Goal: Complete application form

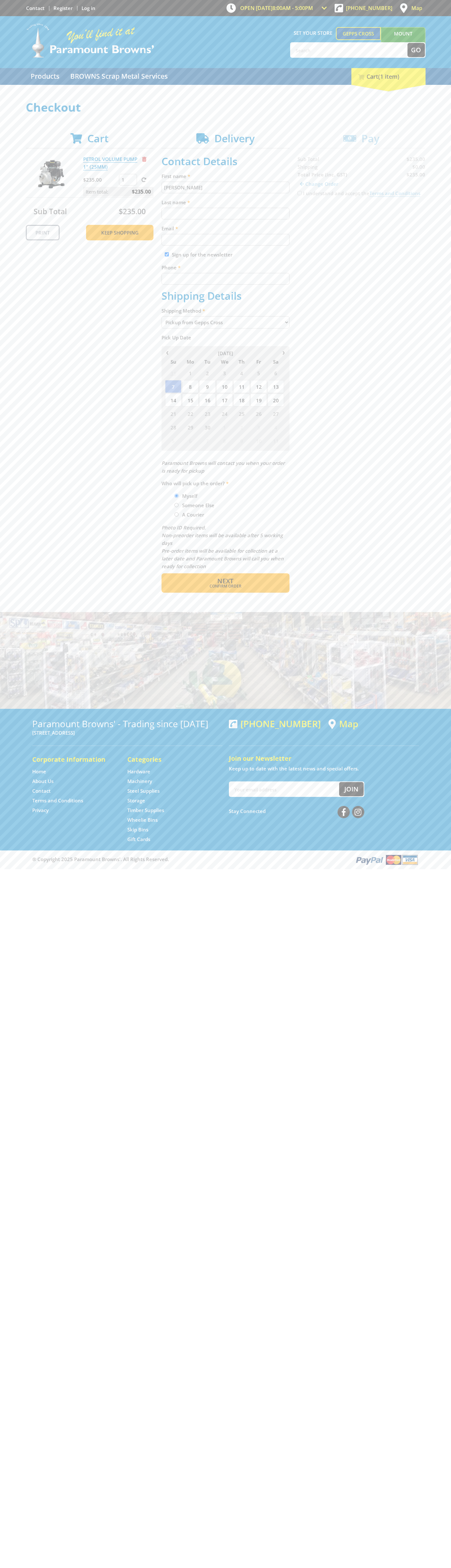
type input "[PERSON_NAME]"
type input "[EMAIL_ADDRESS][DOMAIN_NAME]"
type input "0293744000"
click at [225, 581] on span "Next" at bounding box center [225, 581] width 16 height 9
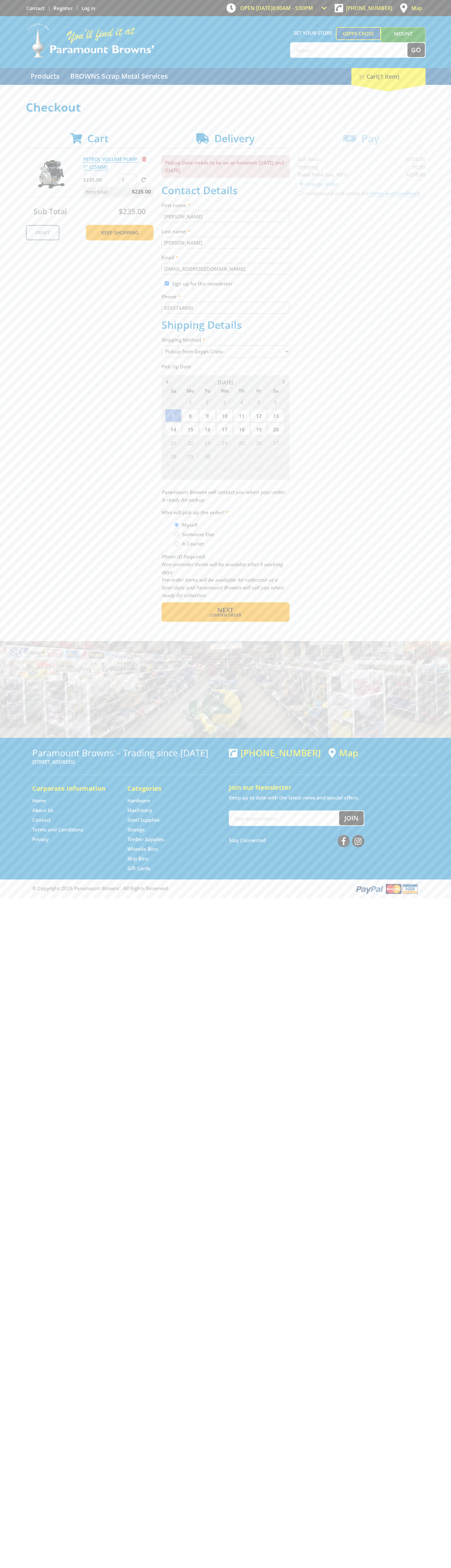
type input "[PERSON_NAME]"
click at [225, 616] on span "Confirm order" at bounding box center [225, 615] width 100 height 4
click at [225, 611] on span "Next" at bounding box center [225, 610] width 16 height 9
